Goal: Communication & Community: Share content

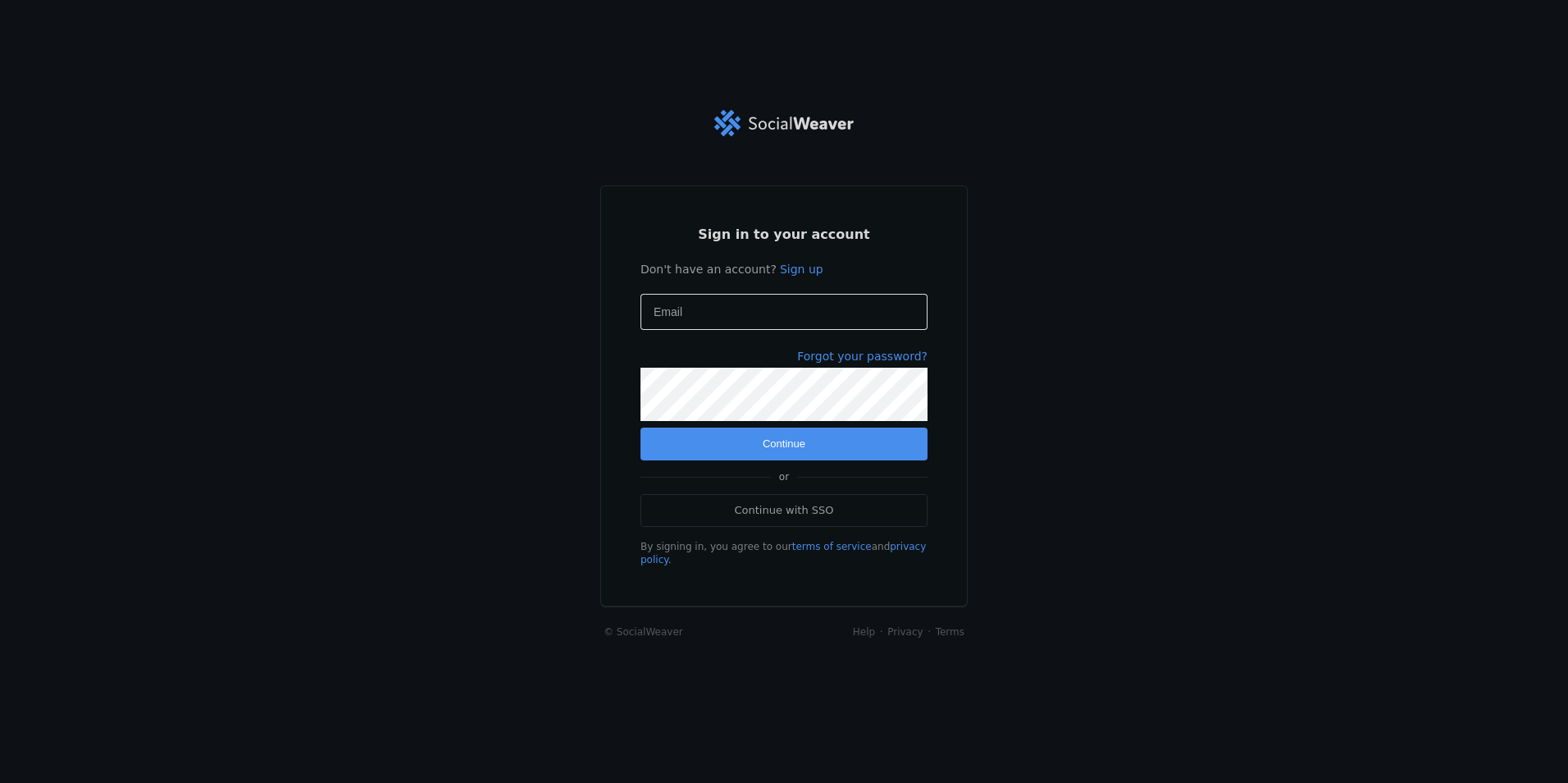
click at [730, 310] on input "Email" at bounding box center [784, 312] width 261 height 19
type input "[EMAIL_ADDRESS][DOMAIN_NAME]"
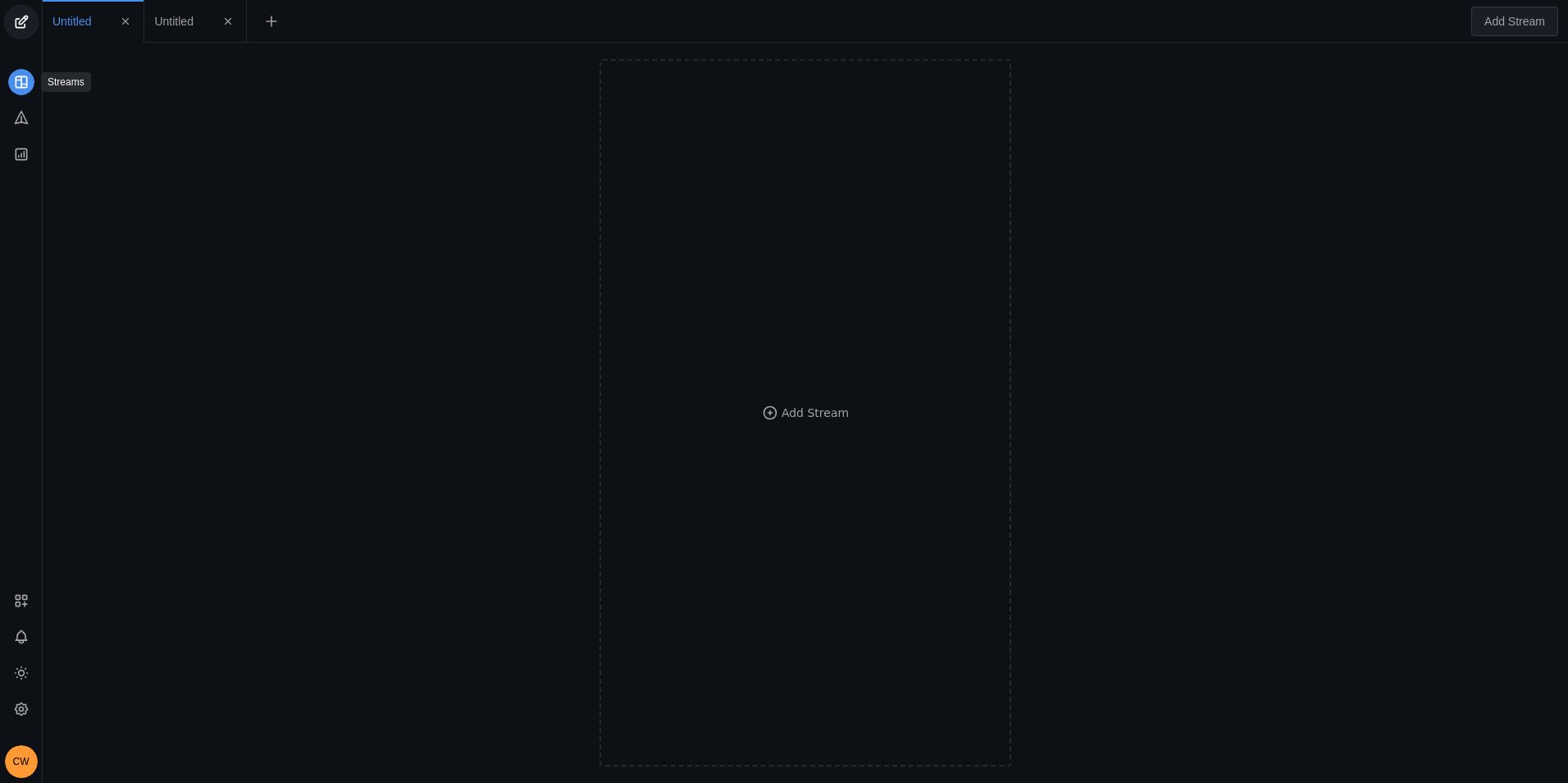
click at [16, 84] on rect at bounding box center [21, 82] width 11 height 11
click at [13, 21] on span "undefined" at bounding box center [21, 22] width 33 height 33
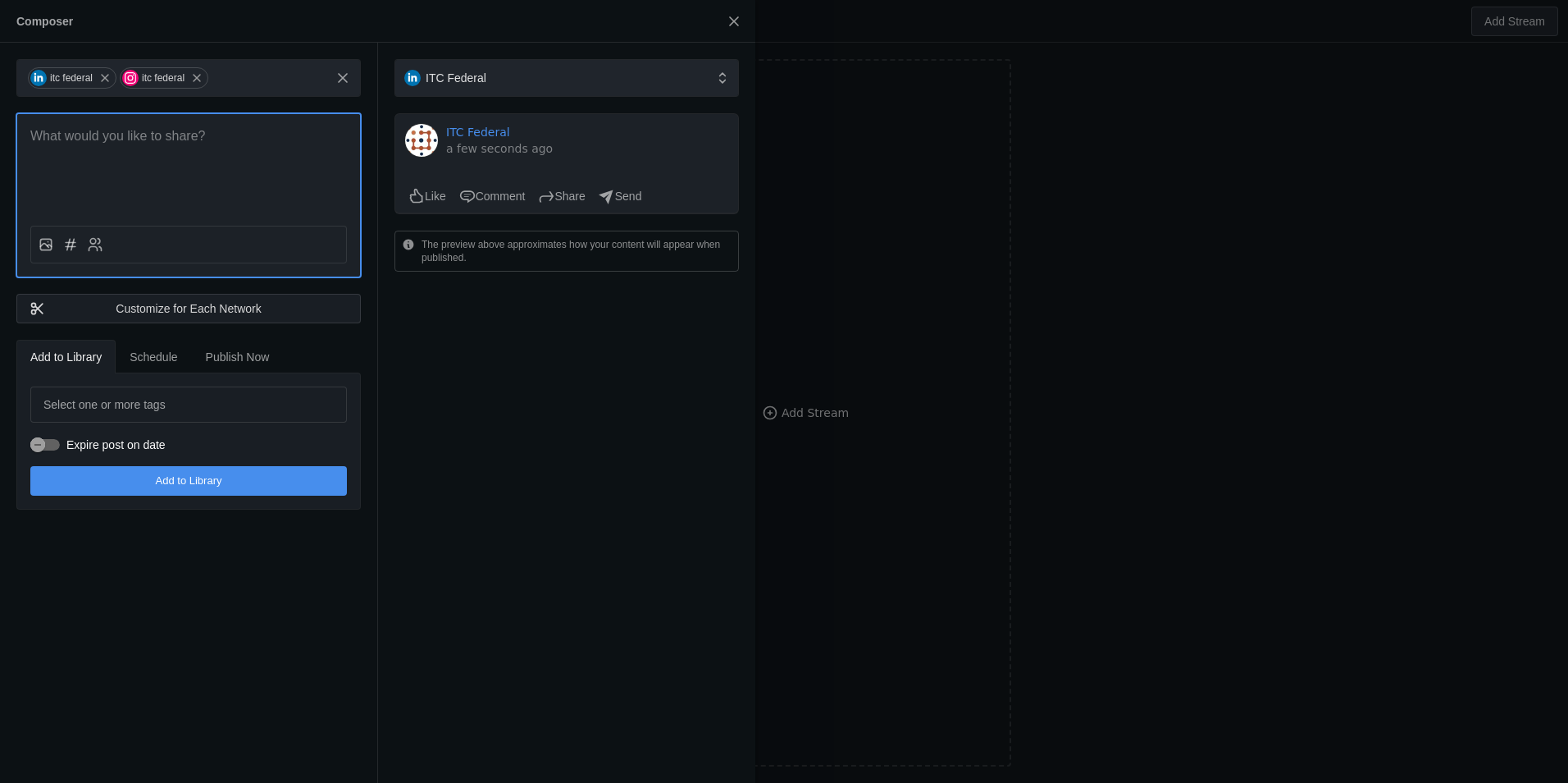
click at [150, 138] on p at bounding box center [188, 137] width 317 height 18
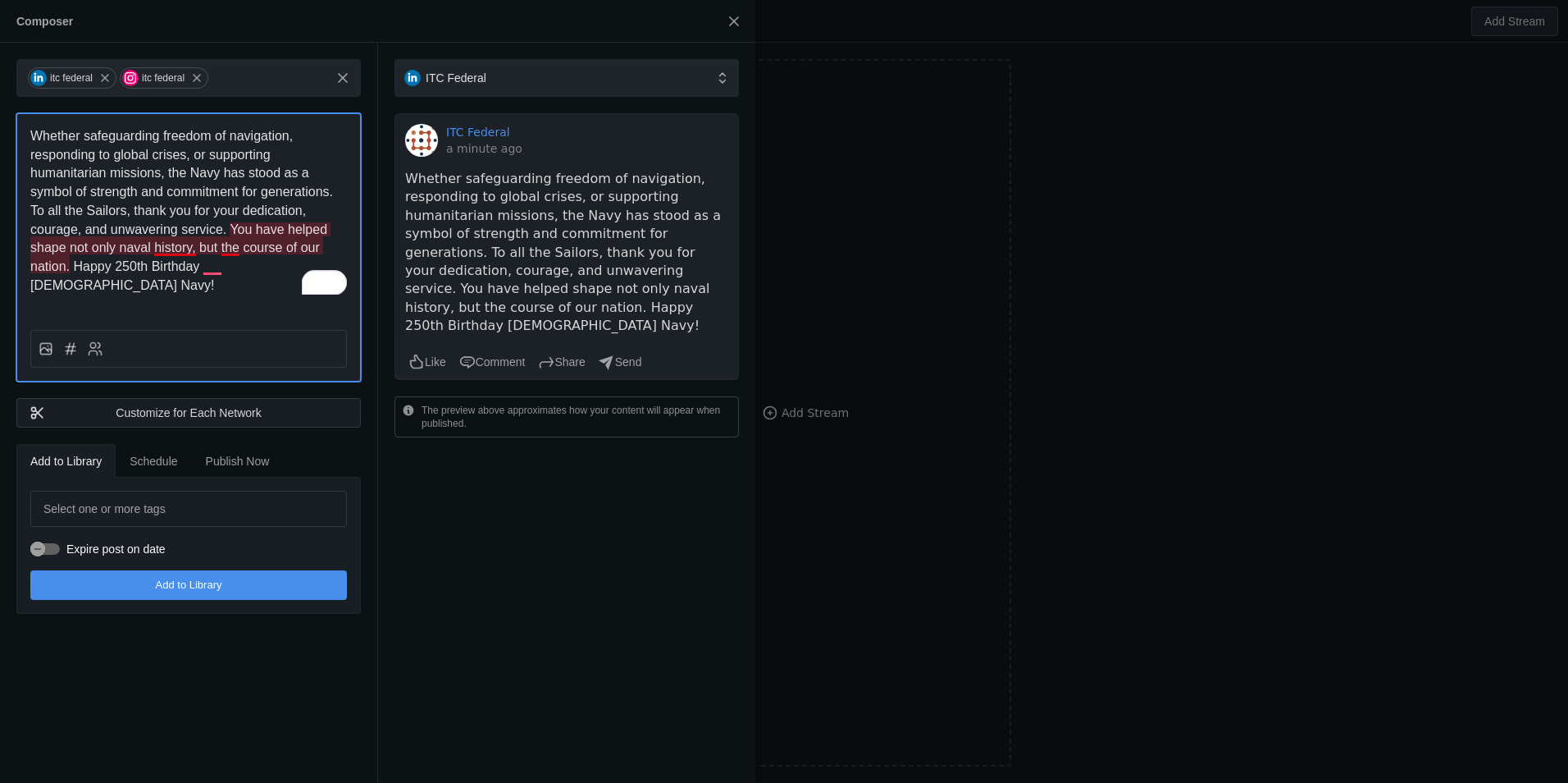
click at [181, 251] on span "Whether safeguarding freedom of navigation, responding to global crises, or sup…" at bounding box center [183, 210] width 306 height 164
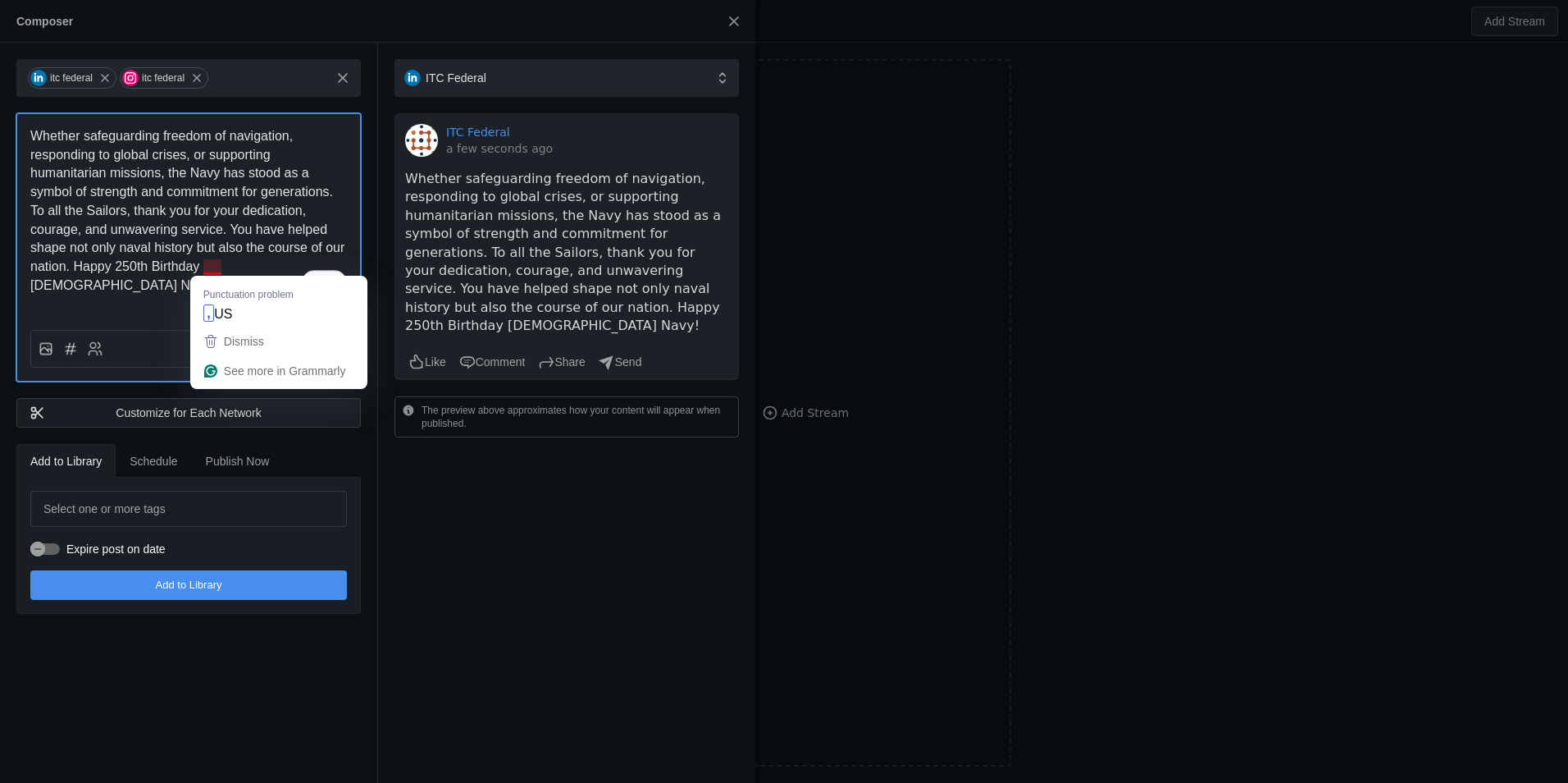
click at [211, 262] on span "Whether safeguarding freedom of navigation, responding to global crises, or sup…" at bounding box center [189, 210] width 318 height 164
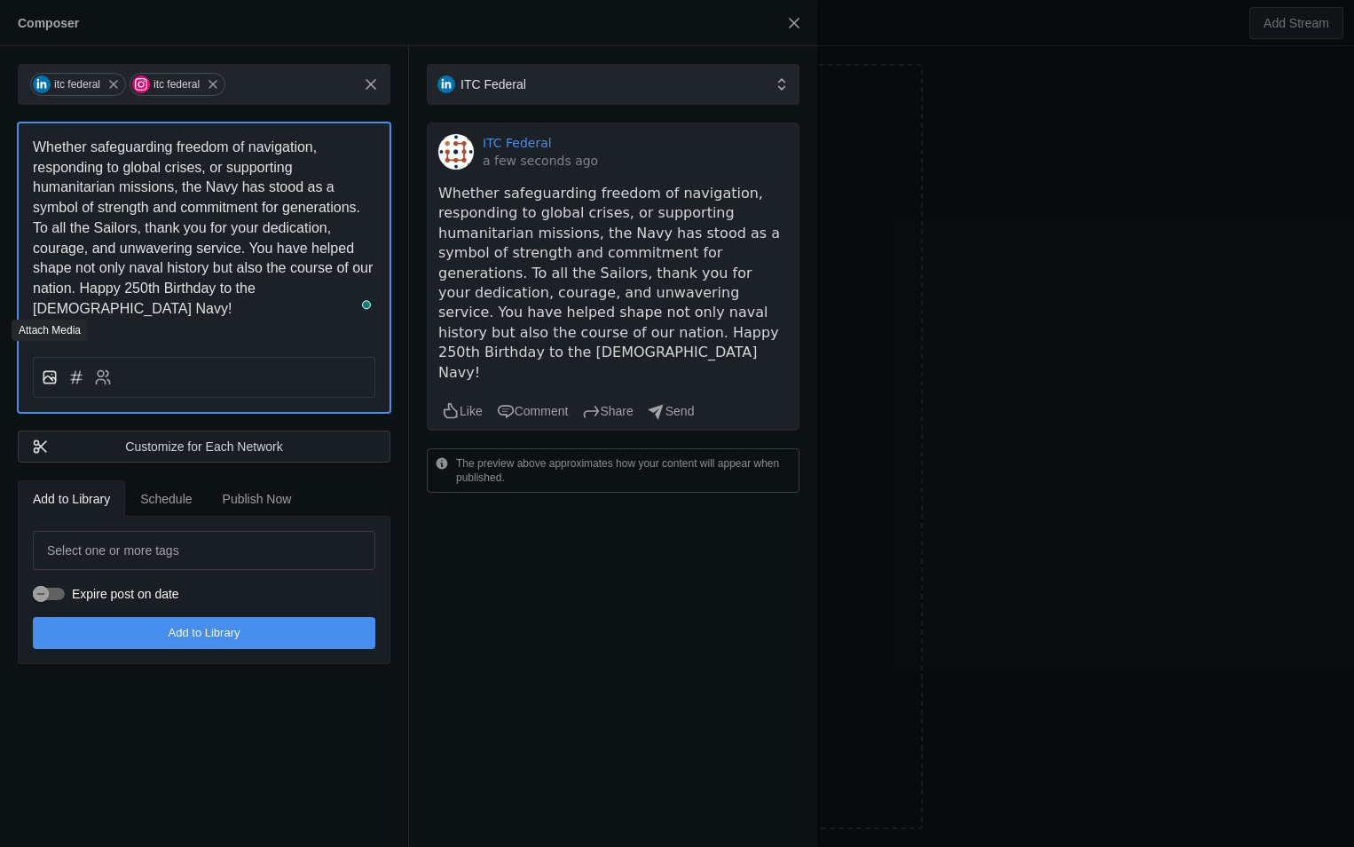
click at [53, 368] on icon at bounding box center [50, 377] width 18 height 18
click at [0, 0] on input "file" at bounding box center [0, 0] width 0 height 0
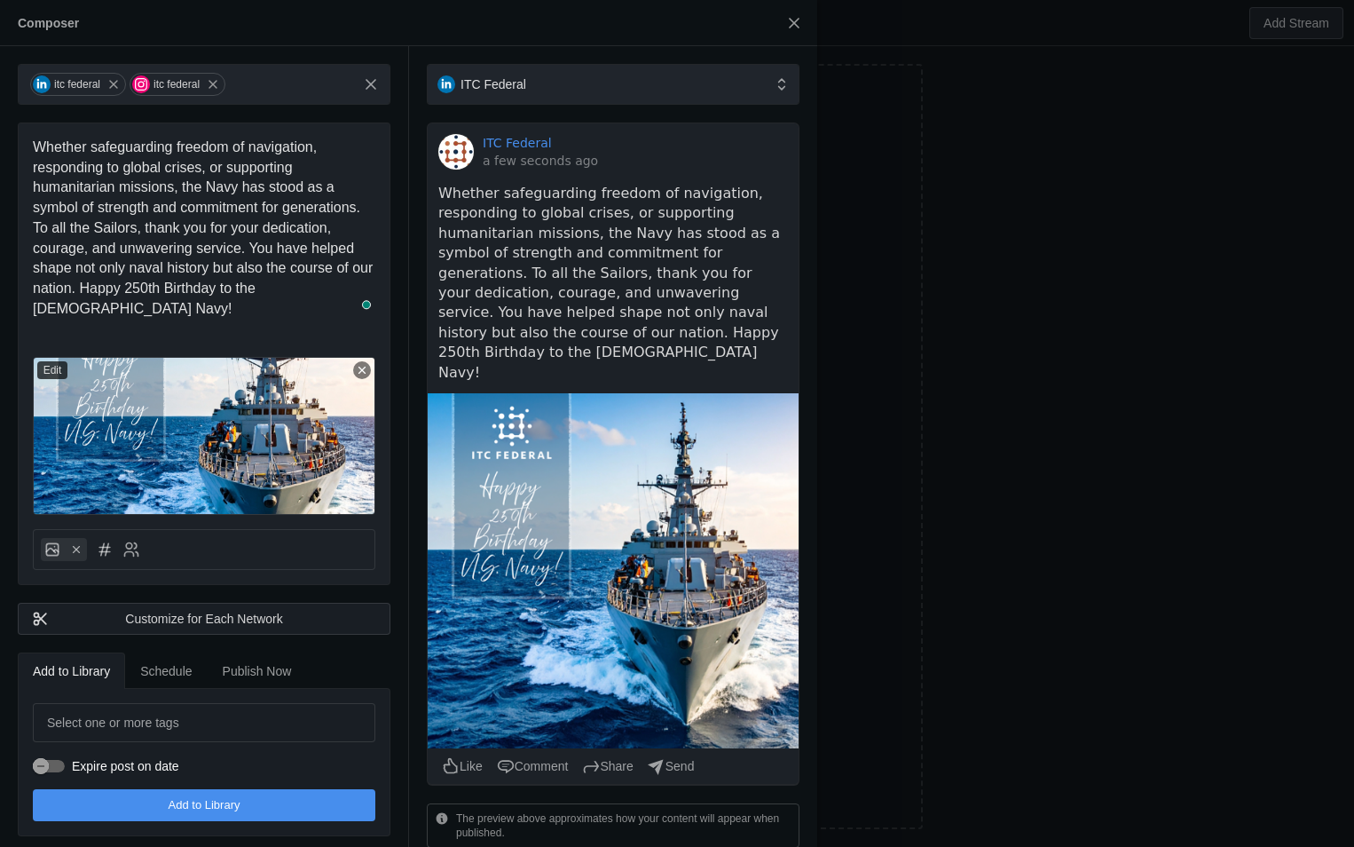
click at [282, 665] on span "Publish Now" at bounding box center [257, 671] width 69 height 12
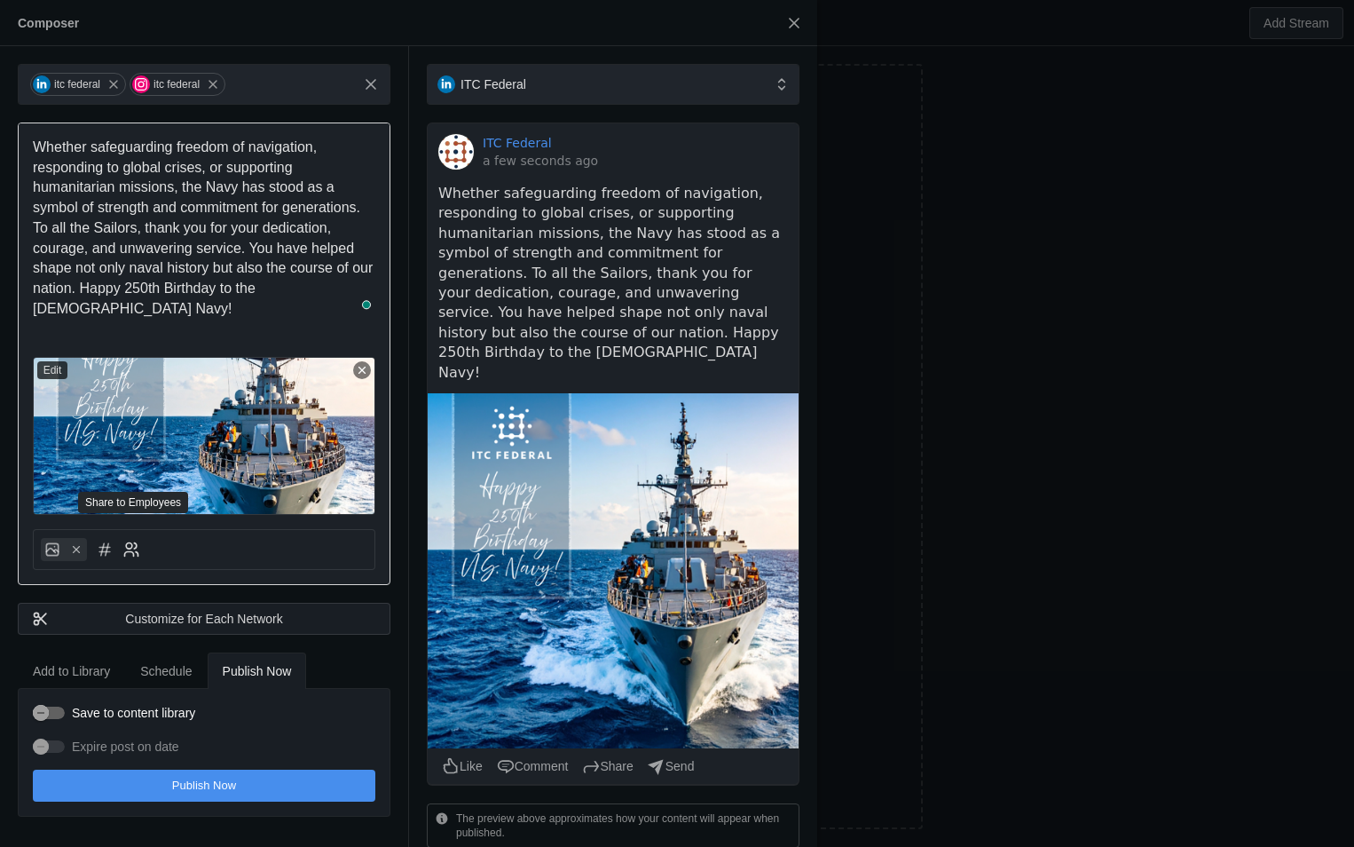
click at [136, 541] on icon at bounding box center [131, 550] width 18 height 18
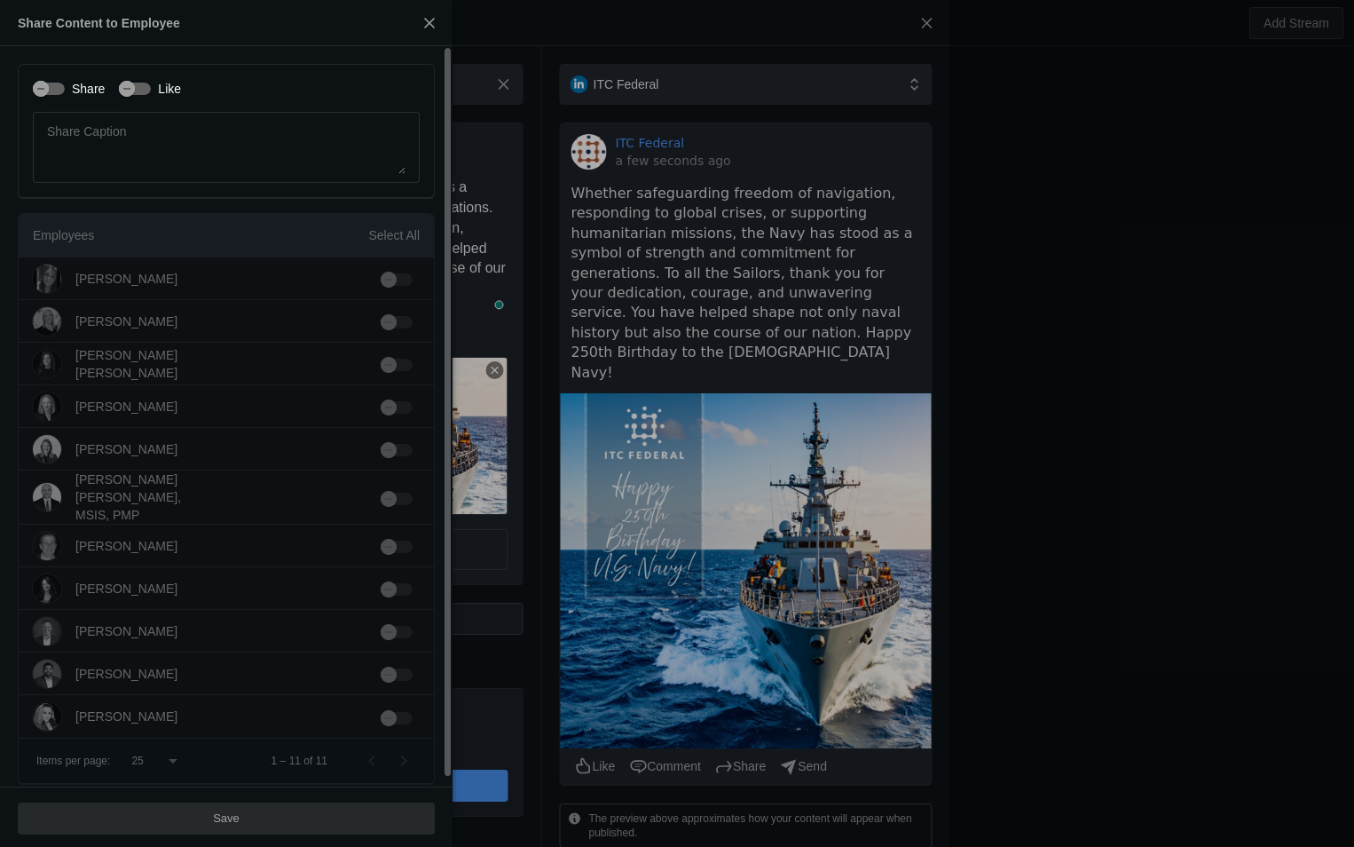
click at [151, 85] on label "Like" at bounding box center [166, 89] width 30 height 18
click at [149, 85] on button "Like" at bounding box center [135, 89] width 32 height 12
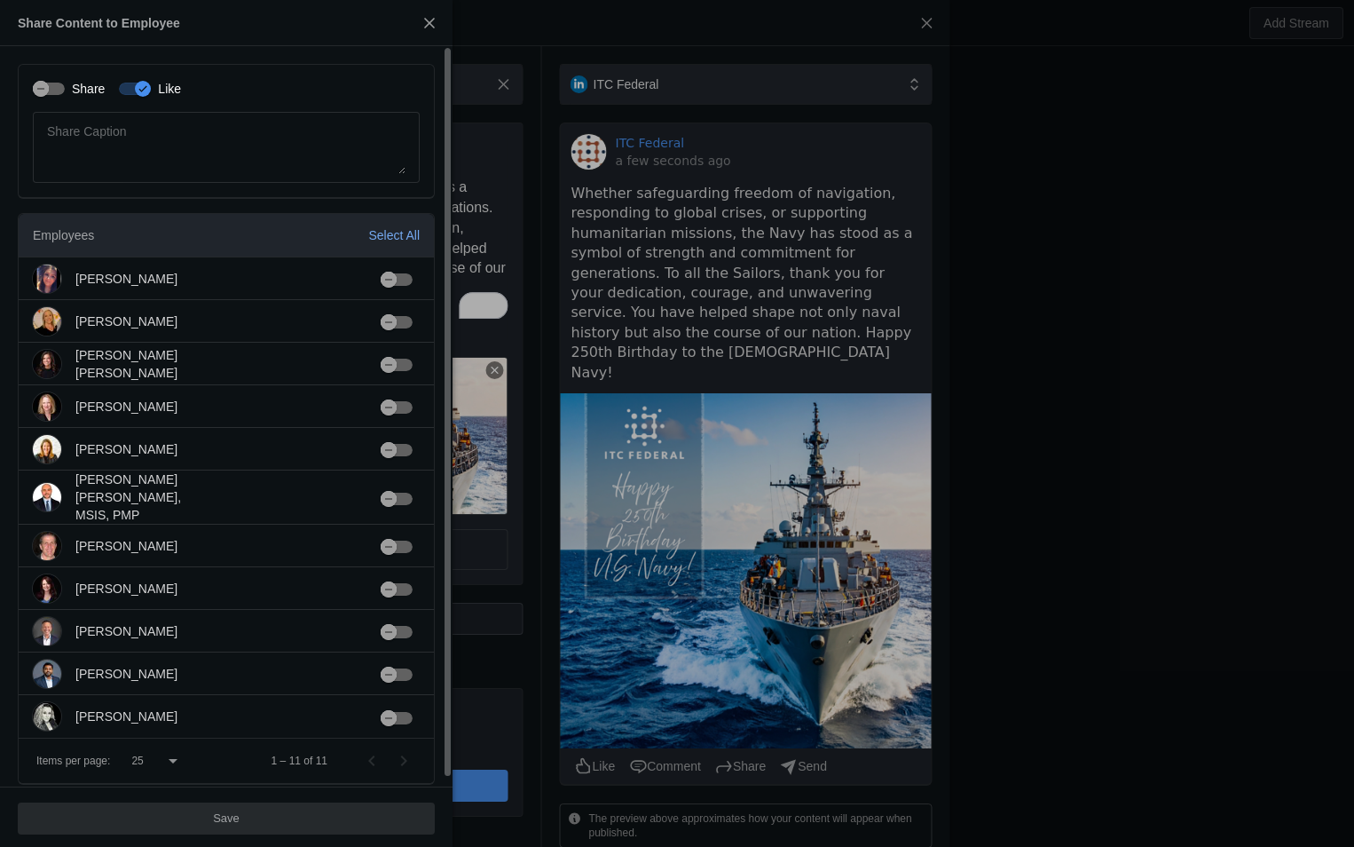
click at [410, 235] on div "Select All" at bounding box center [393, 235] width 51 height 18
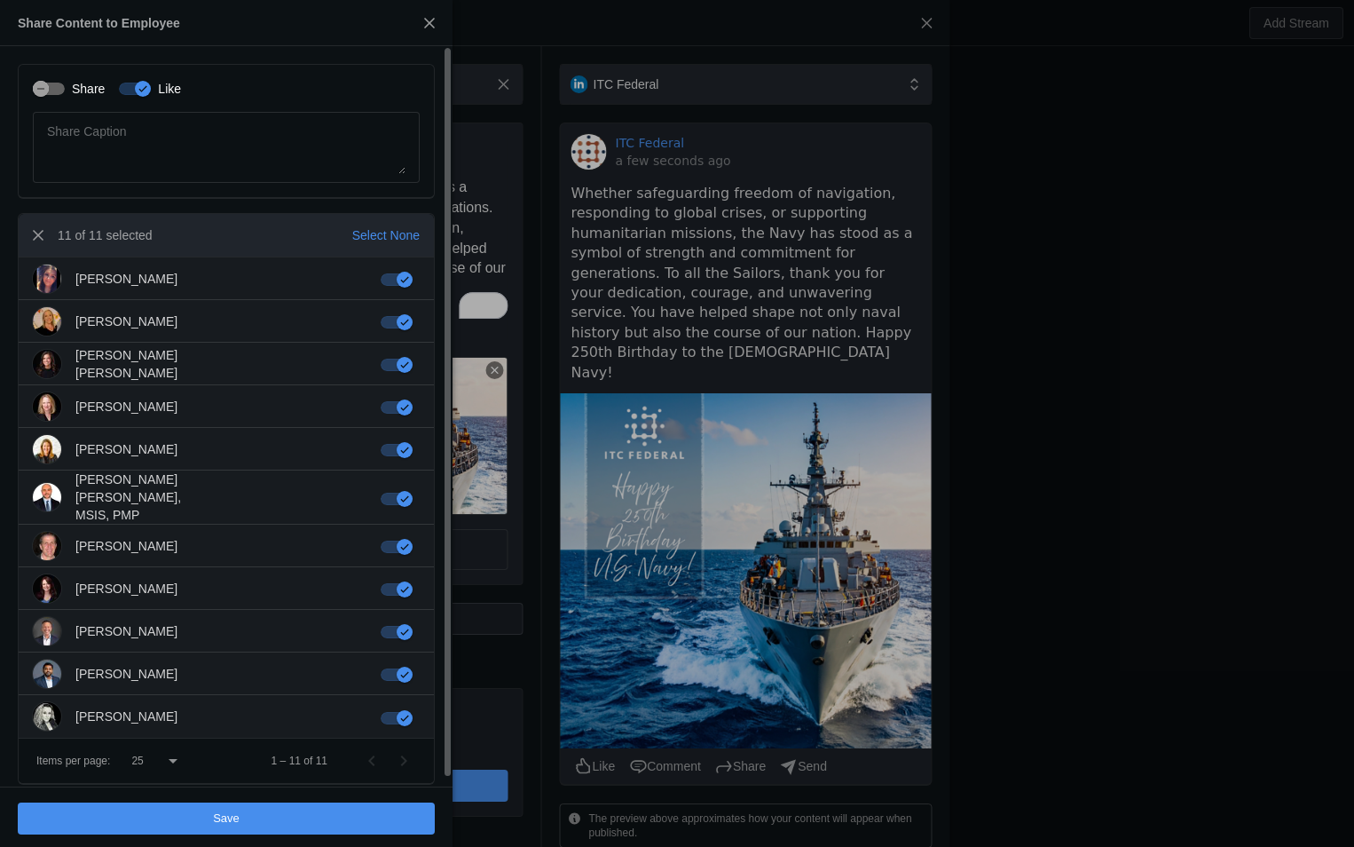
click at [359, 829] on span "undefined" at bounding box center [226, 818] width 417 height 32
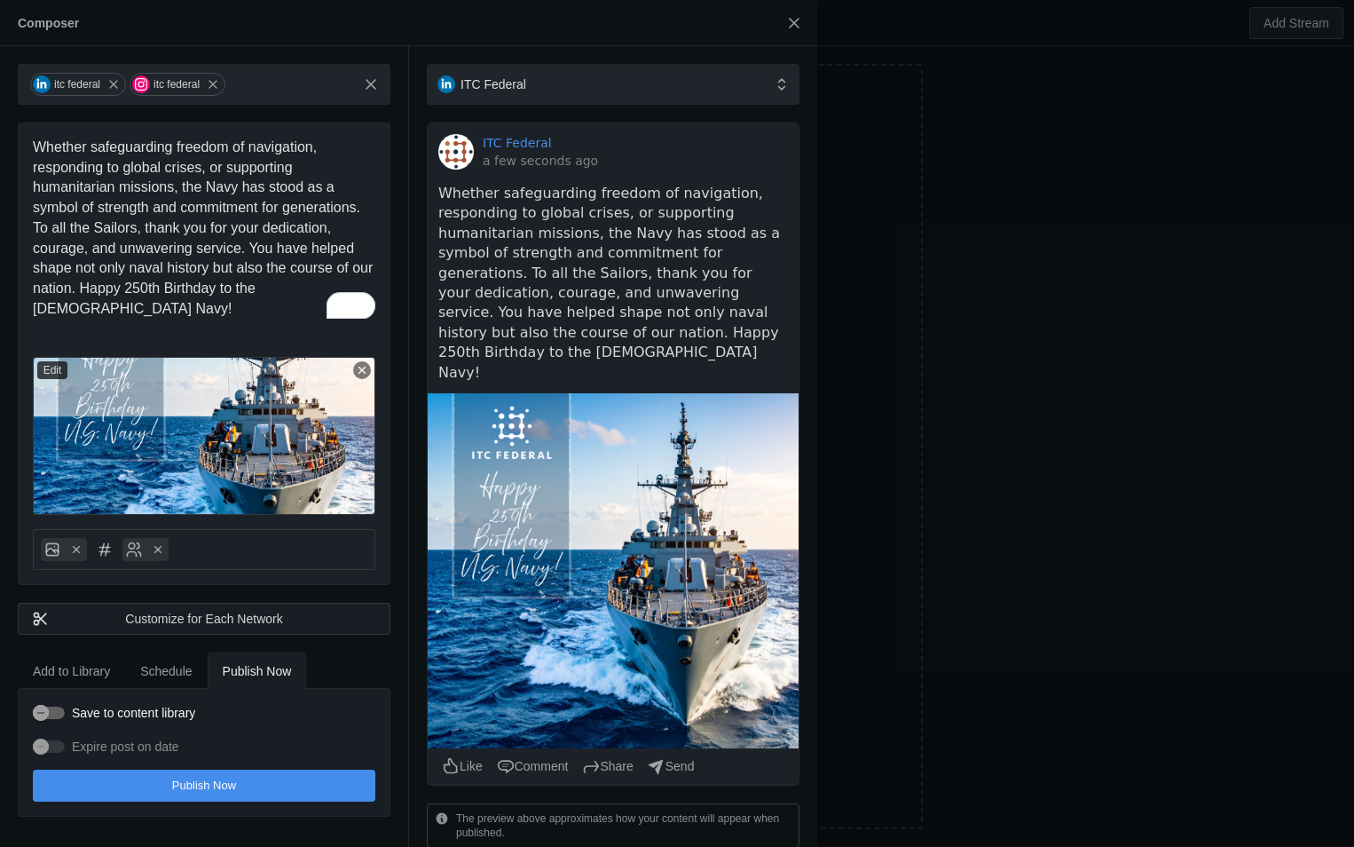
click at [275, 775] on span "undefined" at bounding box center [204, 786] width 343 height 32
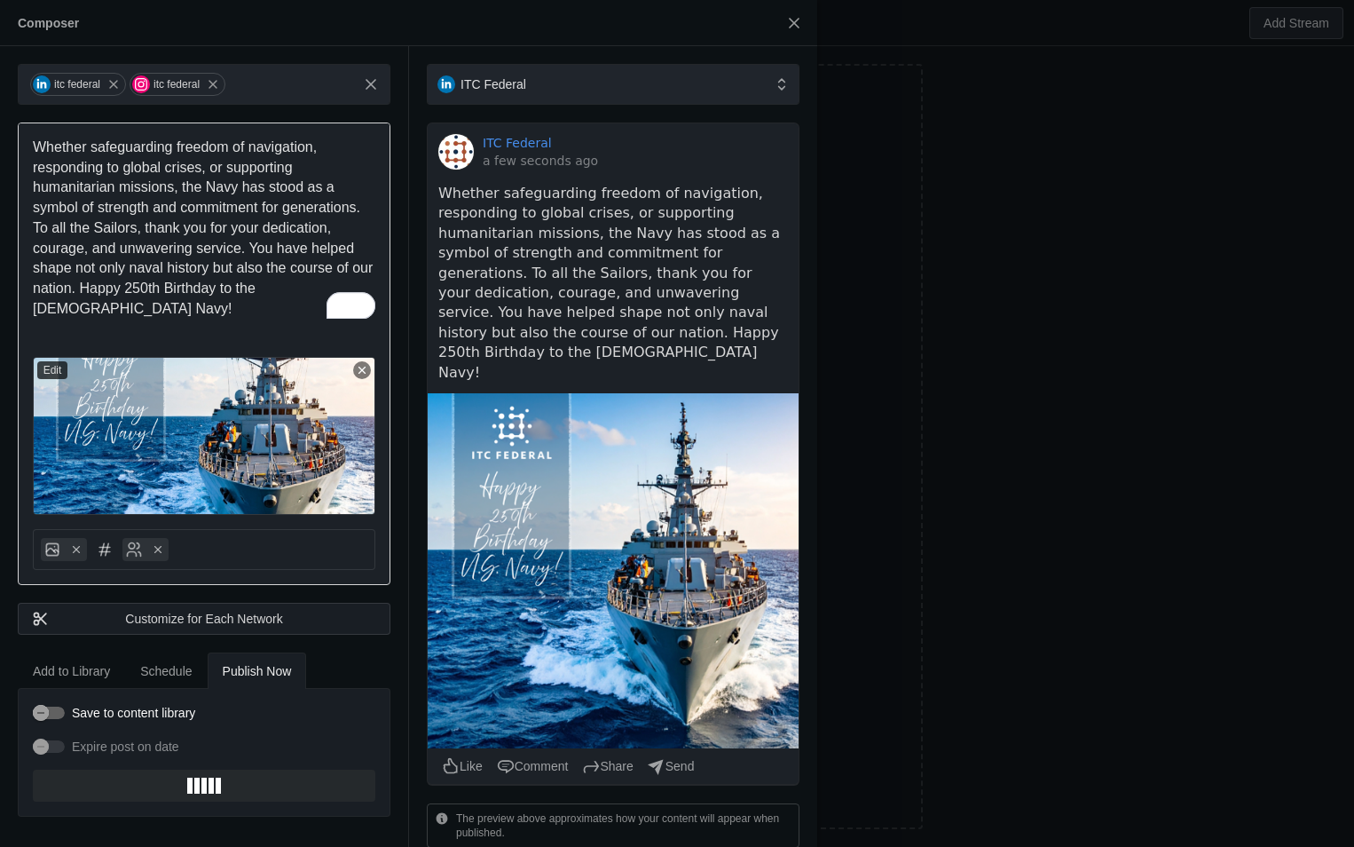
click at [197, 187] on span "Whether safeguarding freedom of navigation, responding to global crises, or sup…" at bounding box center [205, 227] width 344 height 177
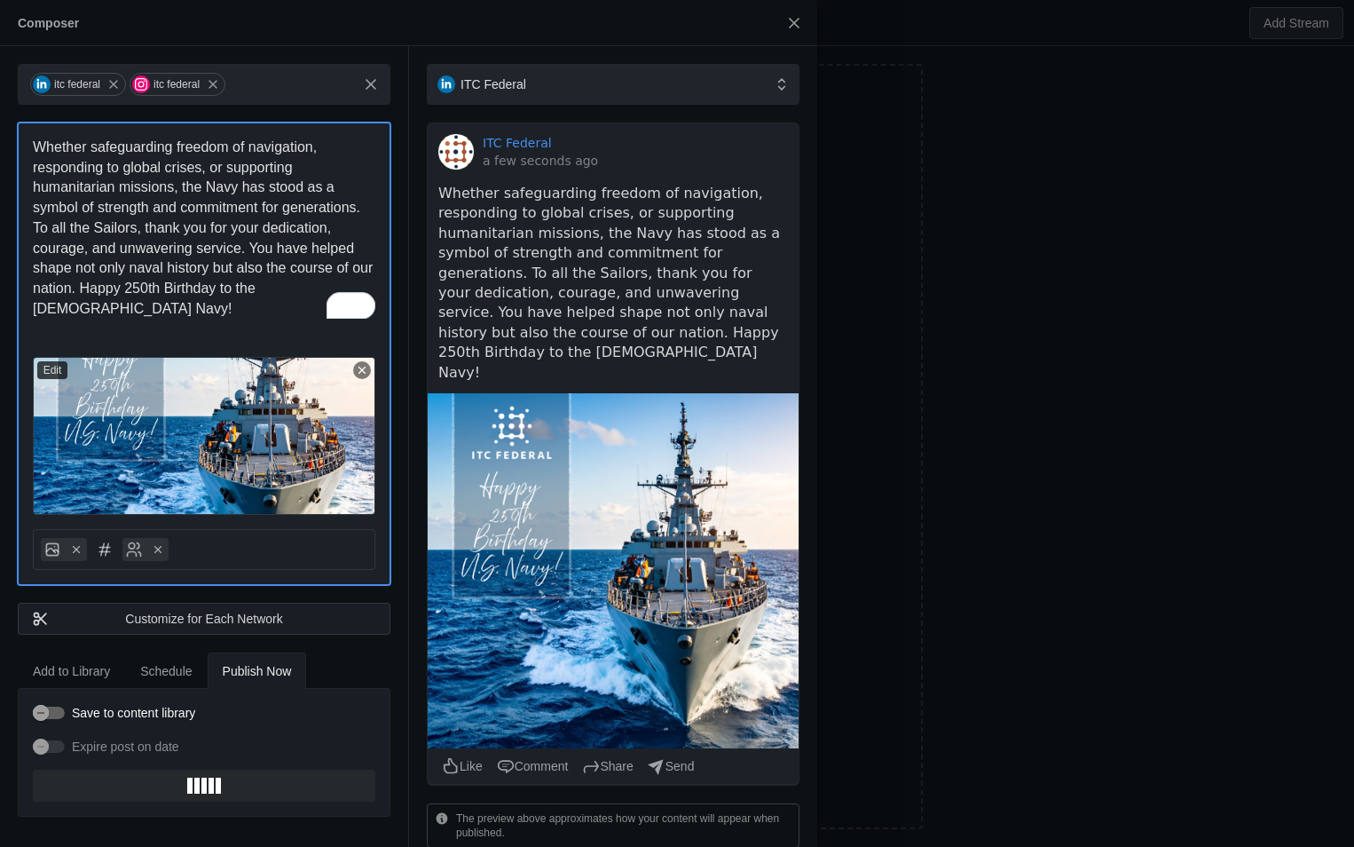
click at [204, 186] on span "Whether safeguarding freedom of navigation, responding to global crises, or sup…" at bounding box center [205, 227] width 344 height 177
